Goal: Task Accomplishment & Management: Manage account settings

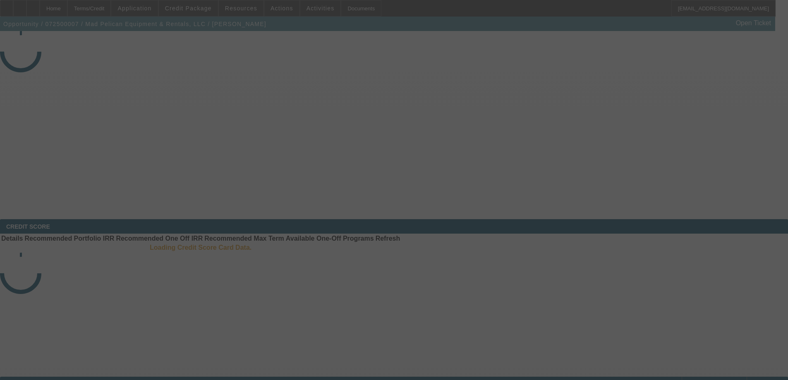
select select "4"
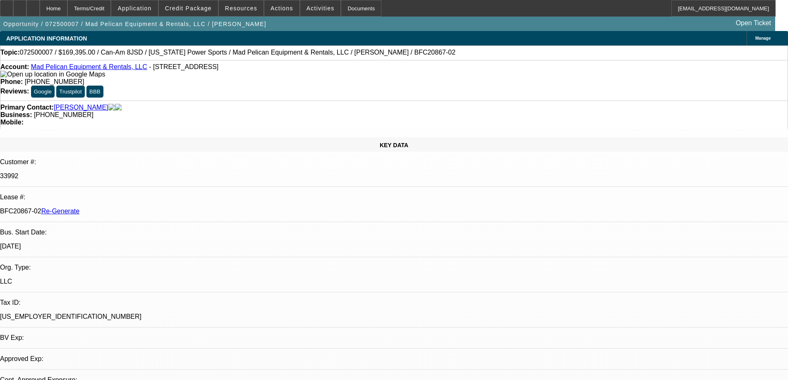
select select "0"
select select "6"
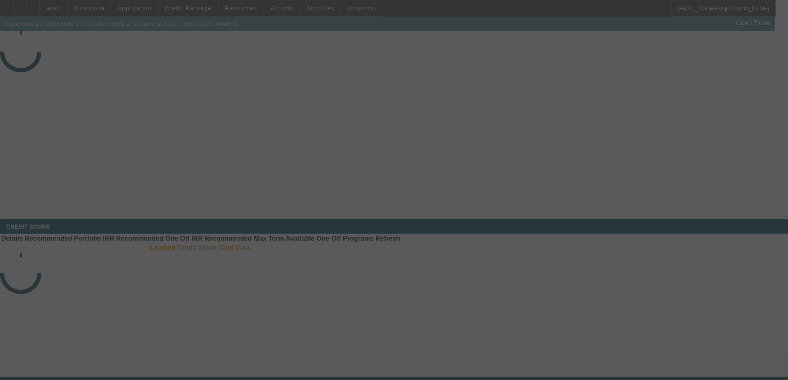
select select "3"
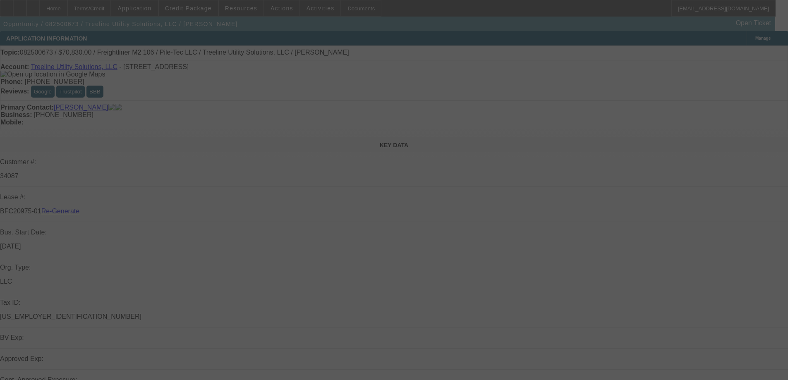
select select "0"
select select "2"
select select "0"
select select "6"
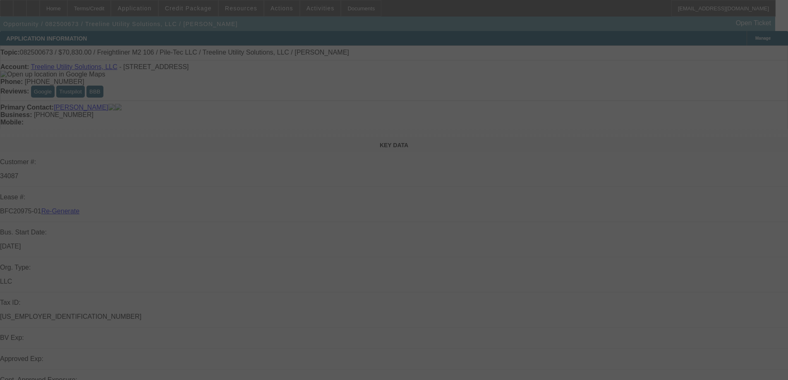
select select "3"
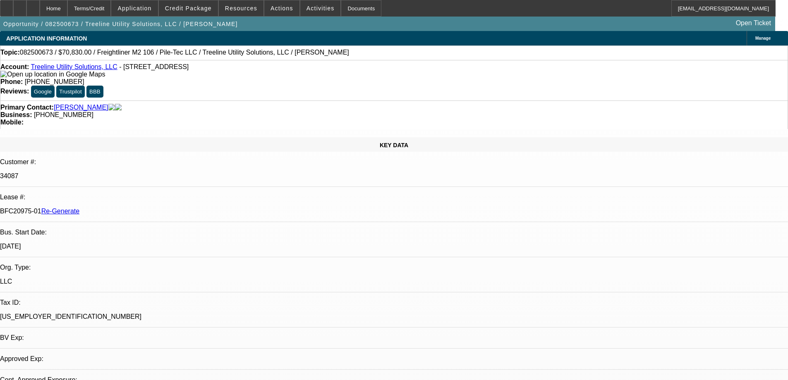
select select "0"
select select "2"
select select "0"
select select "6"
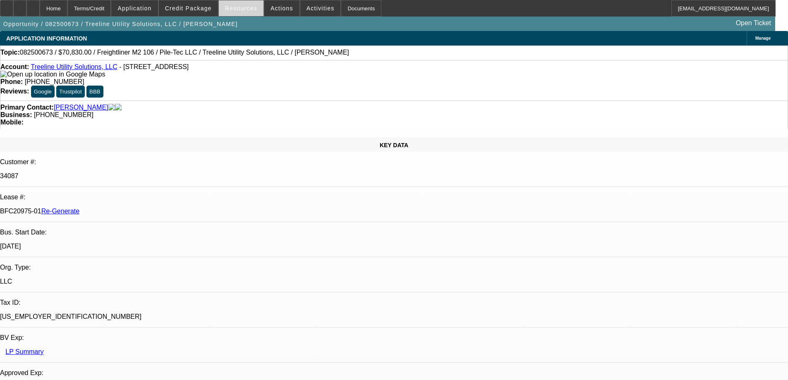
click at [245, 8] on span "Resources" at bounding box center [241, 8] width 32 height 7
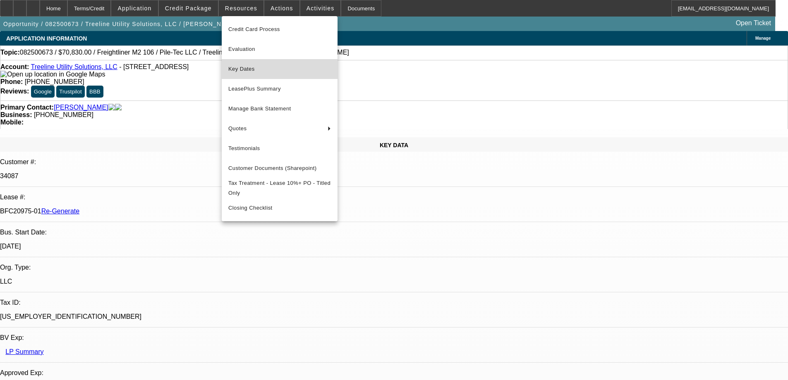
click at [252, 67] on span "Key Dates" at bounding box center [279, 69] width 103 height 10
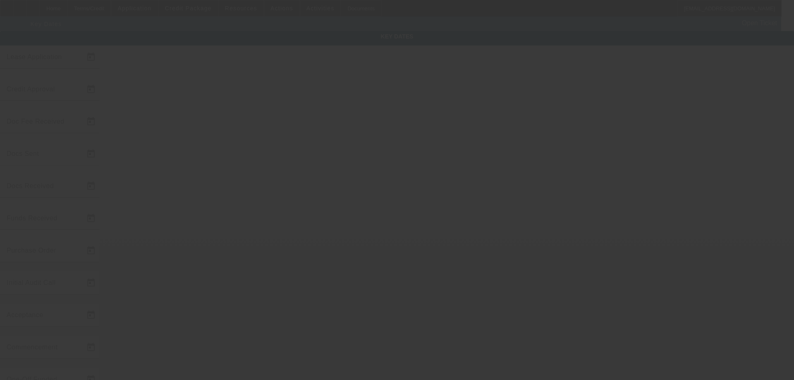
type input "[DATE]"
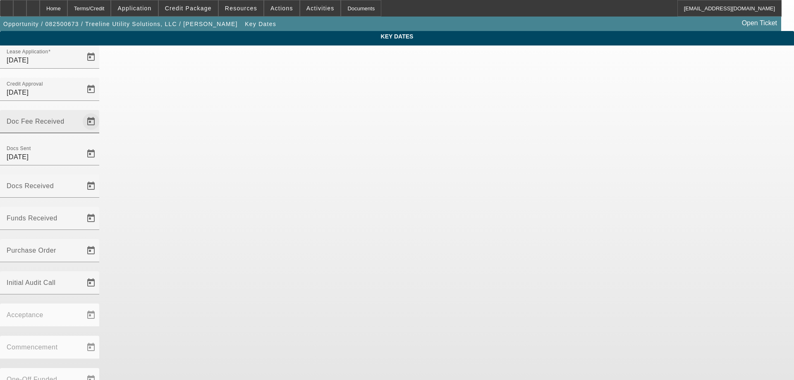
click at [101, 112] on span "Open calendar" at bounding box center [91, 122] width 20 height 20
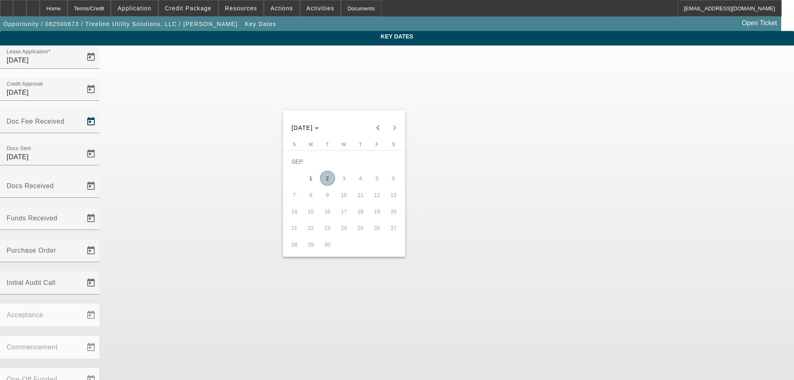
click at [327, 178] on span "2" at bounding box center [327, 178] width 15 height 15
type input "[DATE]"
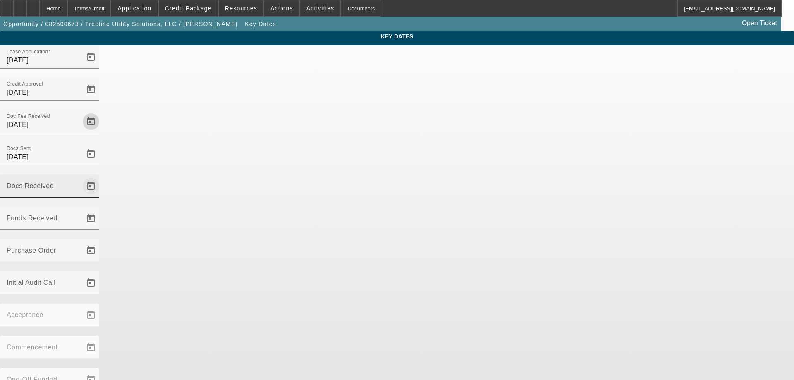
click at [101, 176] on span "Open calendar" at bounding box center [91, 186] width 20 height 20
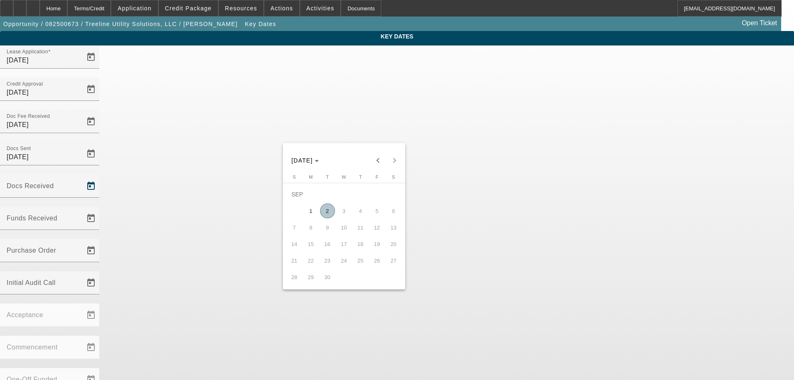
click at [328, 215] on span "2" at bounding box center [327, 211] width 15 height 15
type input "[DATE]"
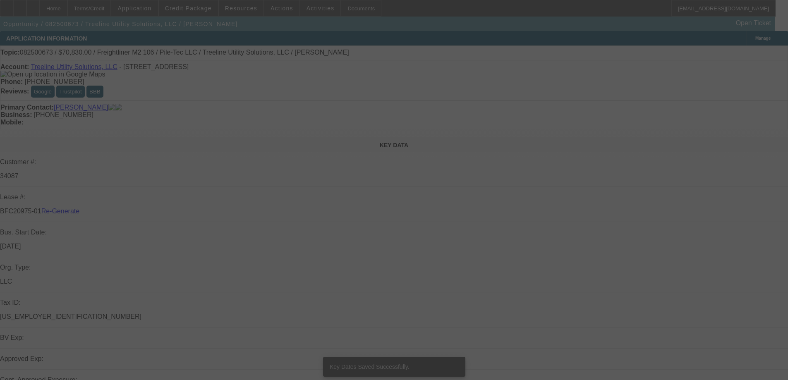
select select "3"
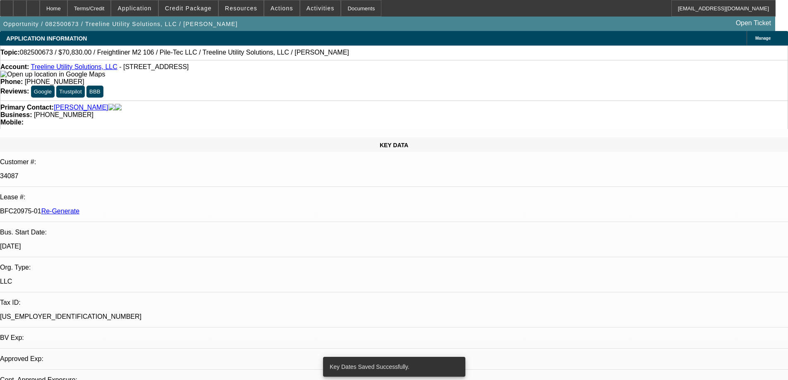
select select "0"
select select "2"
select select "0"
select select "6"
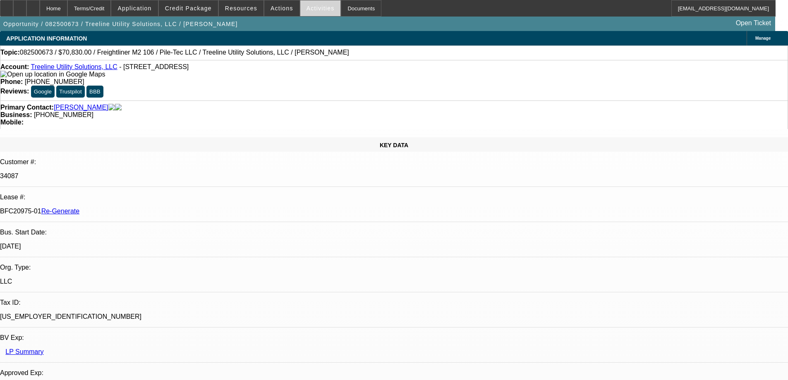
click at [312, 8] on span "Activities" at bounding box center [321, 8] width 28 height 7
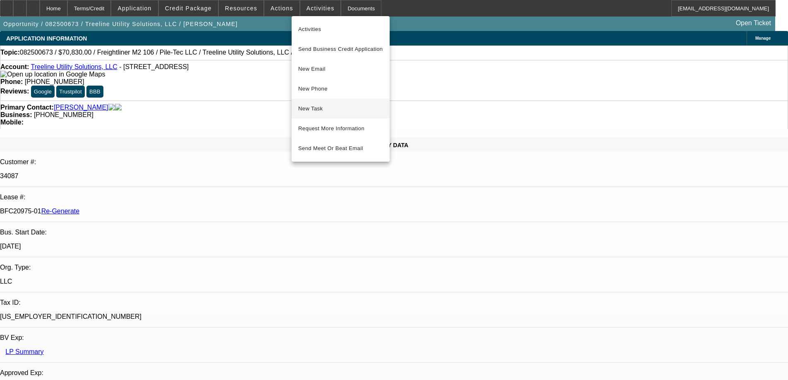
click at [316, 107] on span "New Task" at bounding box center [340, 109] width 85 height 10
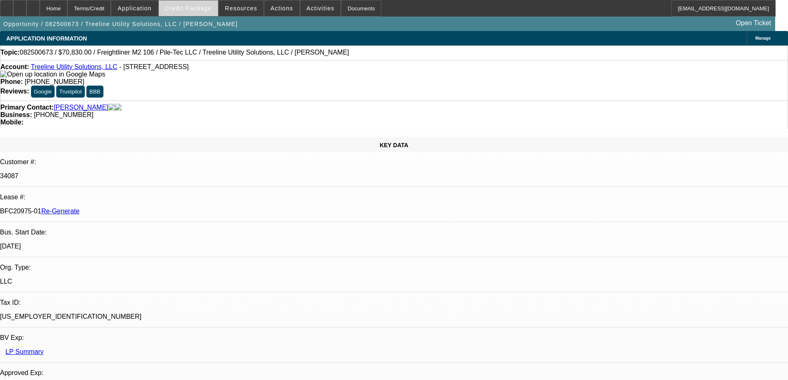
click at [215, 8] on span at bounding box center [188, 8] width 59 height 20
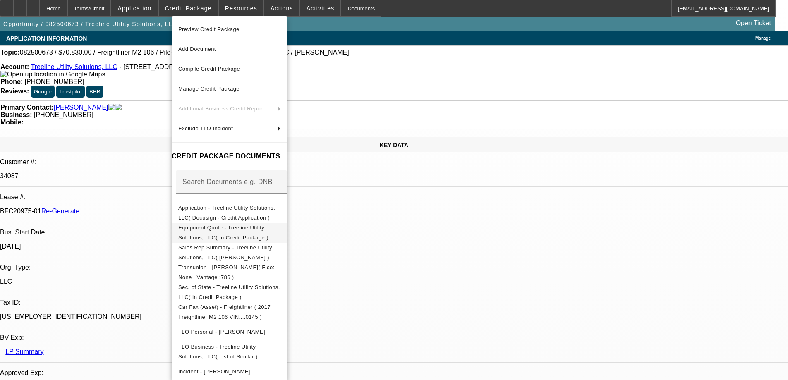
click at [200, 224] on button "Equipment Quote - Treeline Utility Solutions, LLC( In Credit Package )" at bounding box center [230, 233] width 116 height 20
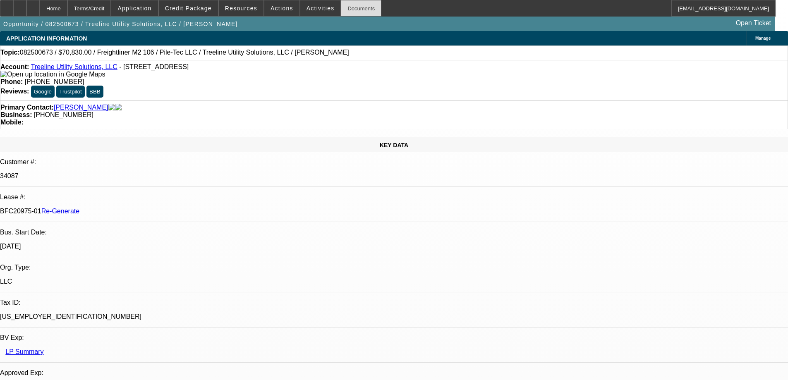
click at [341, 0] on div "Documents" at bounding box center [361, 8] width 41 height 17
click at [13, 13] on div at bounding box center [6, 8] width 13 height 17
click at [40, 10] on div at bounding box center [32, 8] width 13 height 17
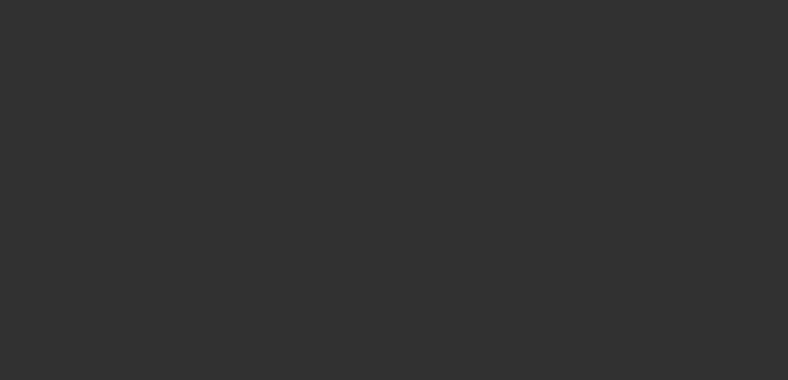
select select "3"
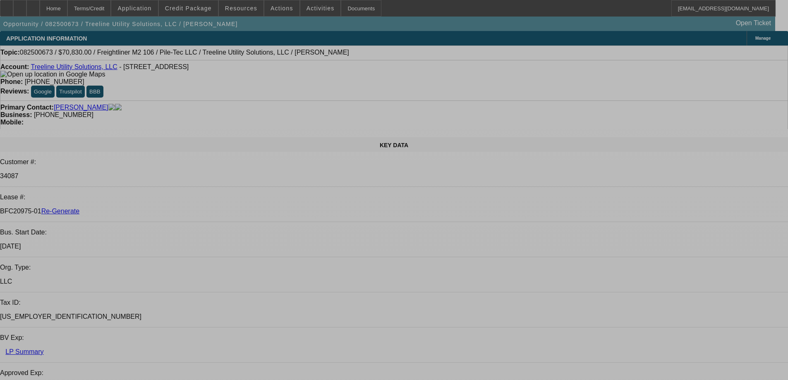
select select "0"
select select "2"
select select "0"
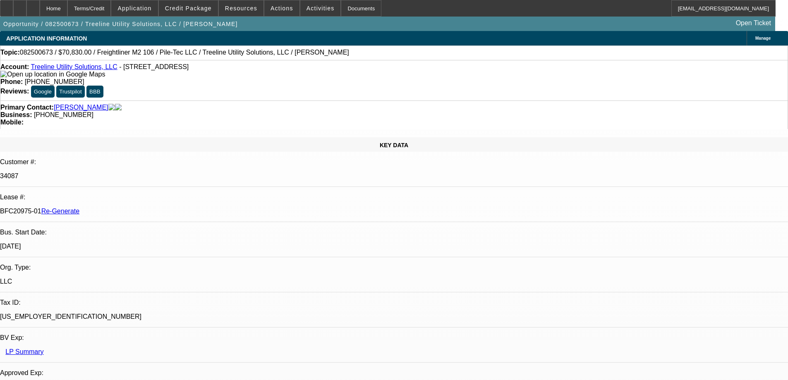
select select "6"
